Goal: Information Seeking & Learning: Learn about a topic

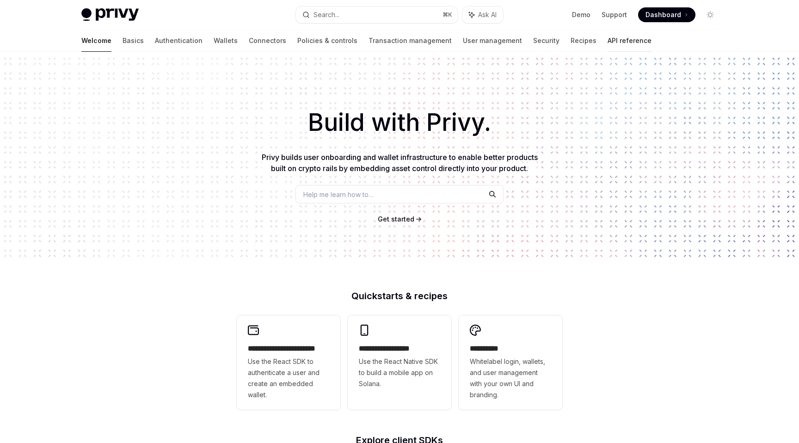
click at [608, 38] on link "API reference" at bounding box center [630, 41] width 44 height 22
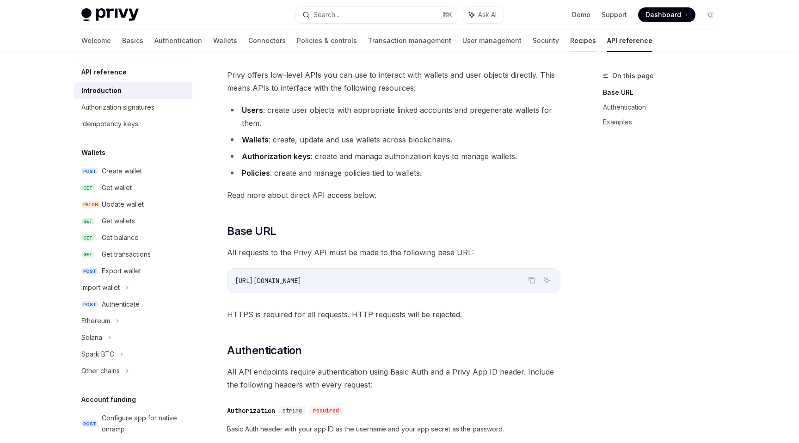
click at [570, 35] on link "Recipes" at bounding box center [583, 41] width 26 height 22
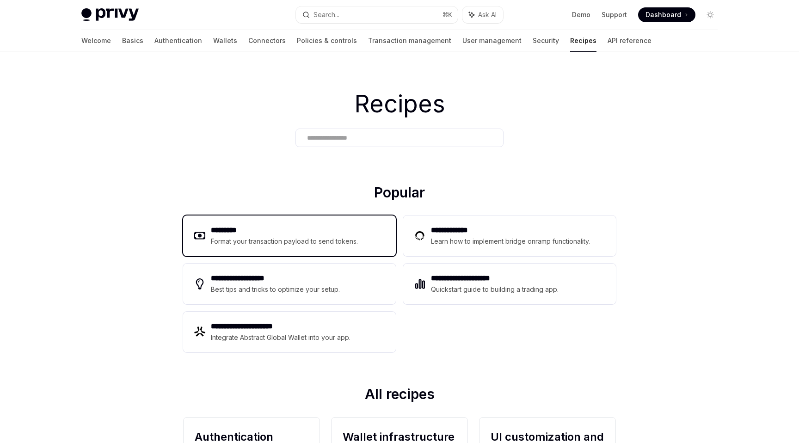
click at [315, 218] on div "********* Format your transaction payload to send tokens." at bounding box center [289, 235] width 213 height 41
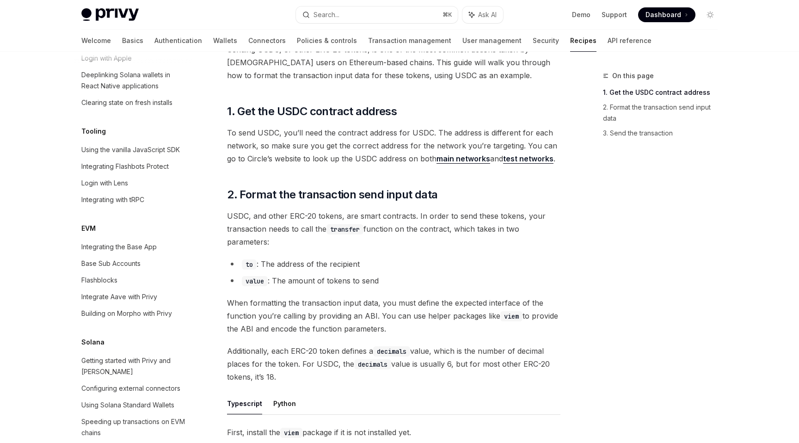
scroll to position [1226, 0]
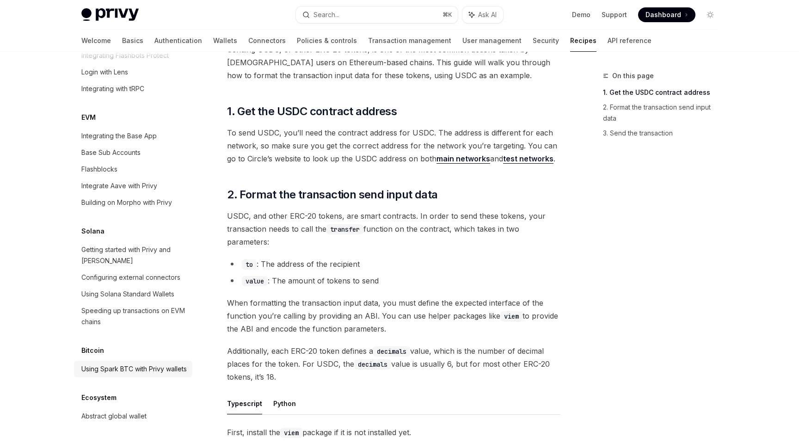
click at [112, 366] on div "Using Spark BTC with Privy wallets" at bounding box center [133, 368] width 105 height 11
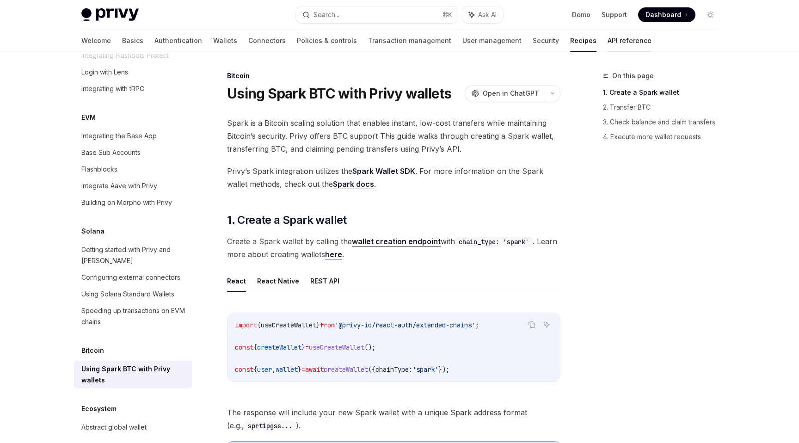
click at [608, 40] on link "API reference" at bounding box center [630, 41] width 44 height 22
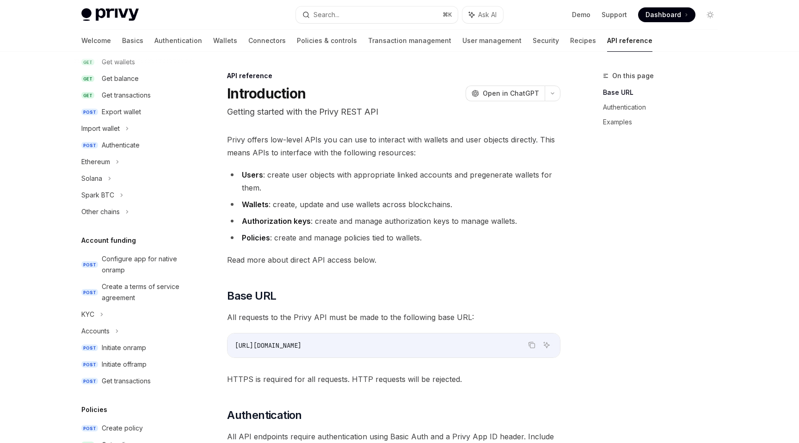
scroll to position [157, 0]
click at [106, 197] on div "Spark BTC" at bounding box center [97, 197] width 33 height 11
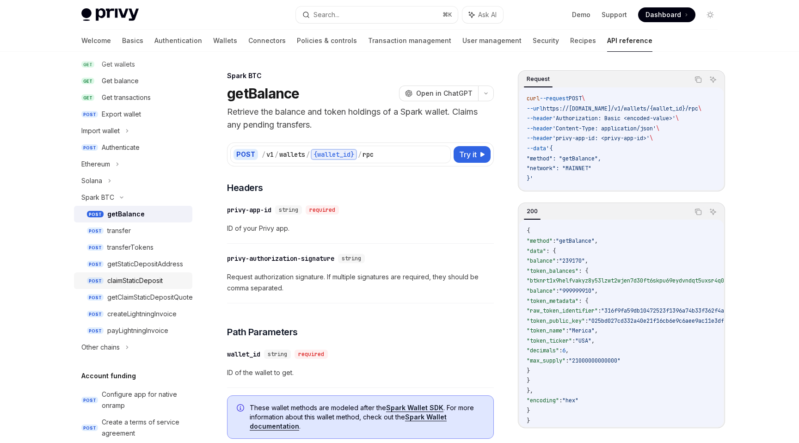
click at [146, 283] on div "claimStaticDeposit" at bounding box center [134, 280] width 55 height 11
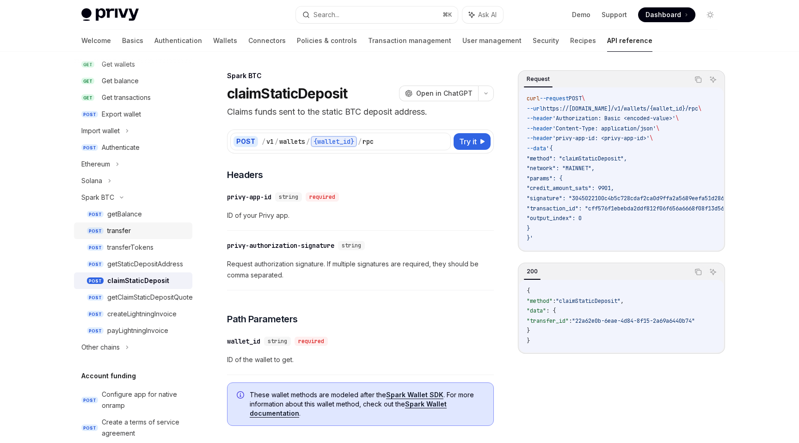
click at [125, 228] on div "transfer" at bounding box center [119, 230] width 24 height 11
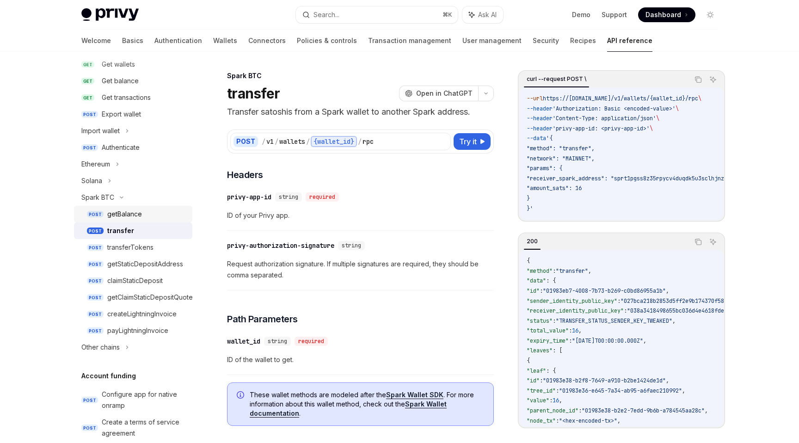
click at [136, 216] on div "getBalance" at bounding box center [124, 214] width 35 height 11
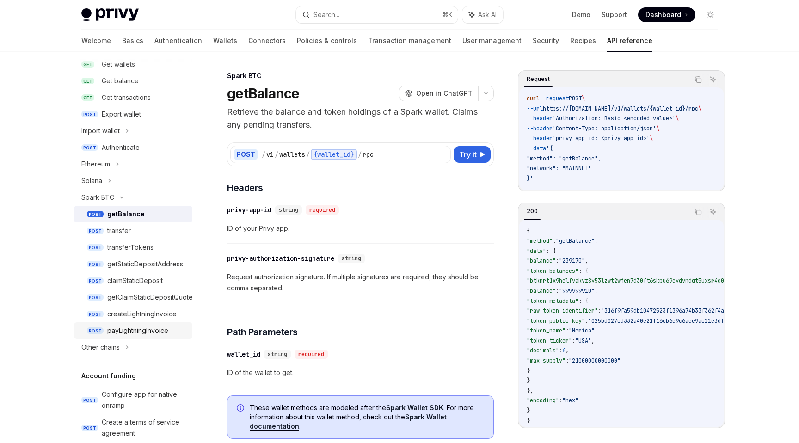
type textarea "*"
